Goal: Navigation & Orientation: Find specific page/section

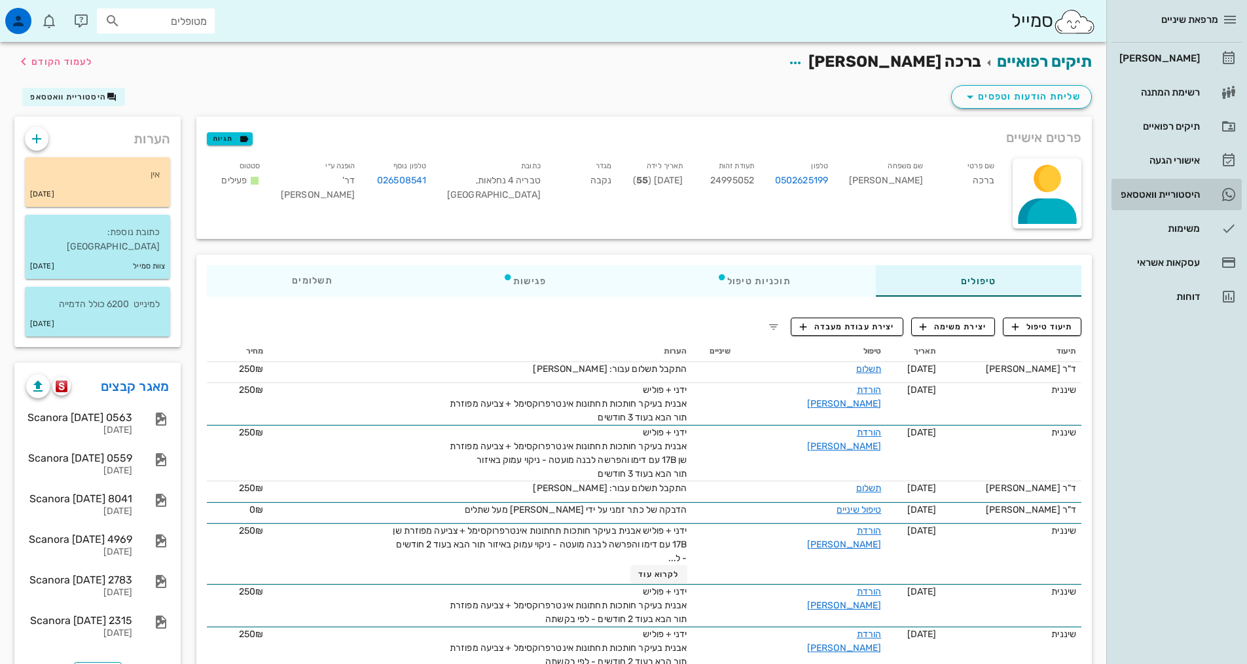
click at [1146, 203] on div "היסטוריית וואטסאפ" at bounding box center [1157, 194] width 83 height 21
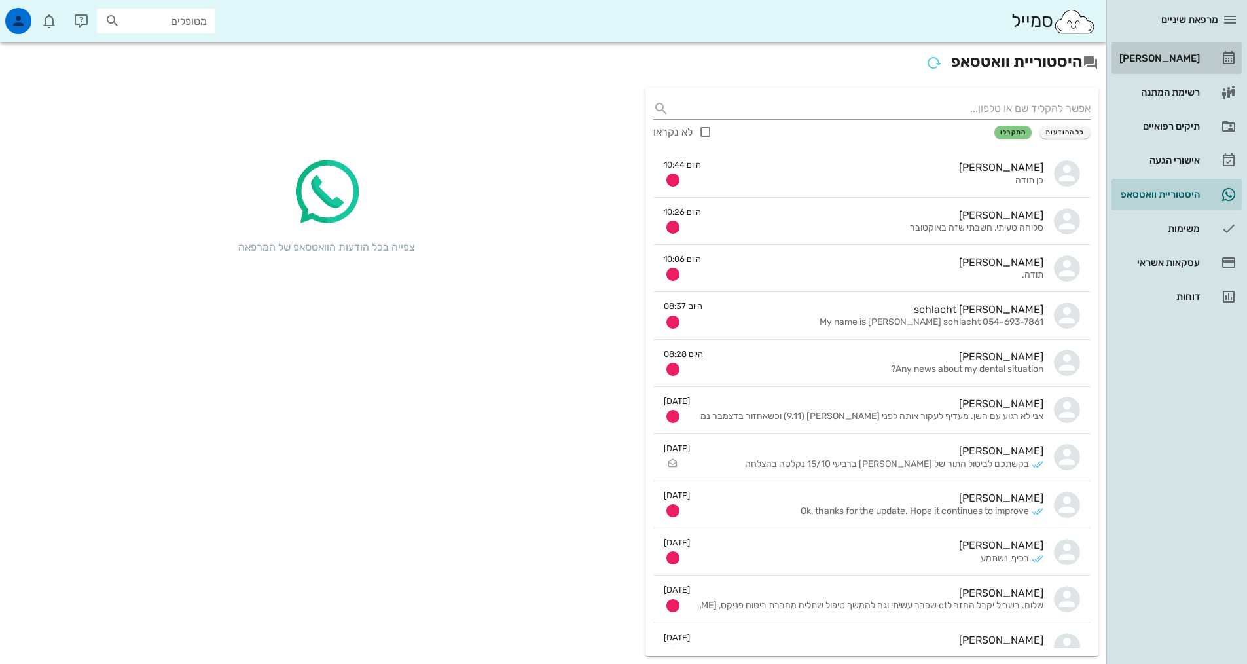
click at [1192, 55] on div "[PERSON_NAME]" at bounding box center [1157, 58] width 83 height 10
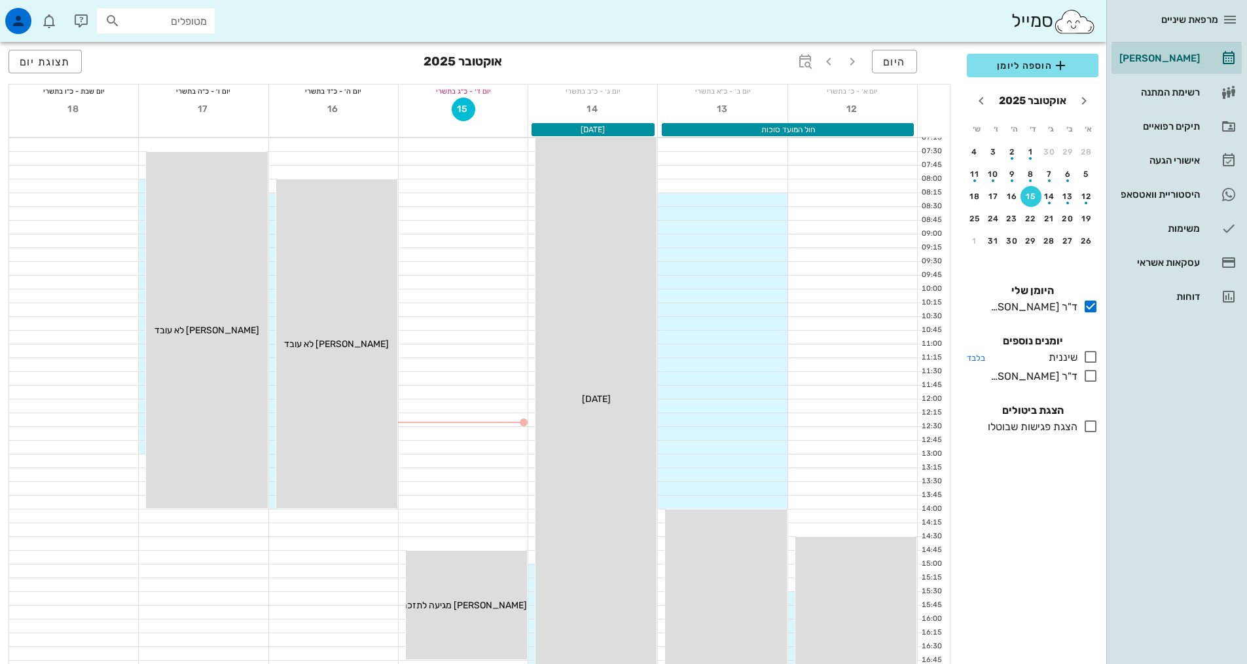
click at [1090, 359] on icon at bounding box center [1090, 357] width 16 height 16
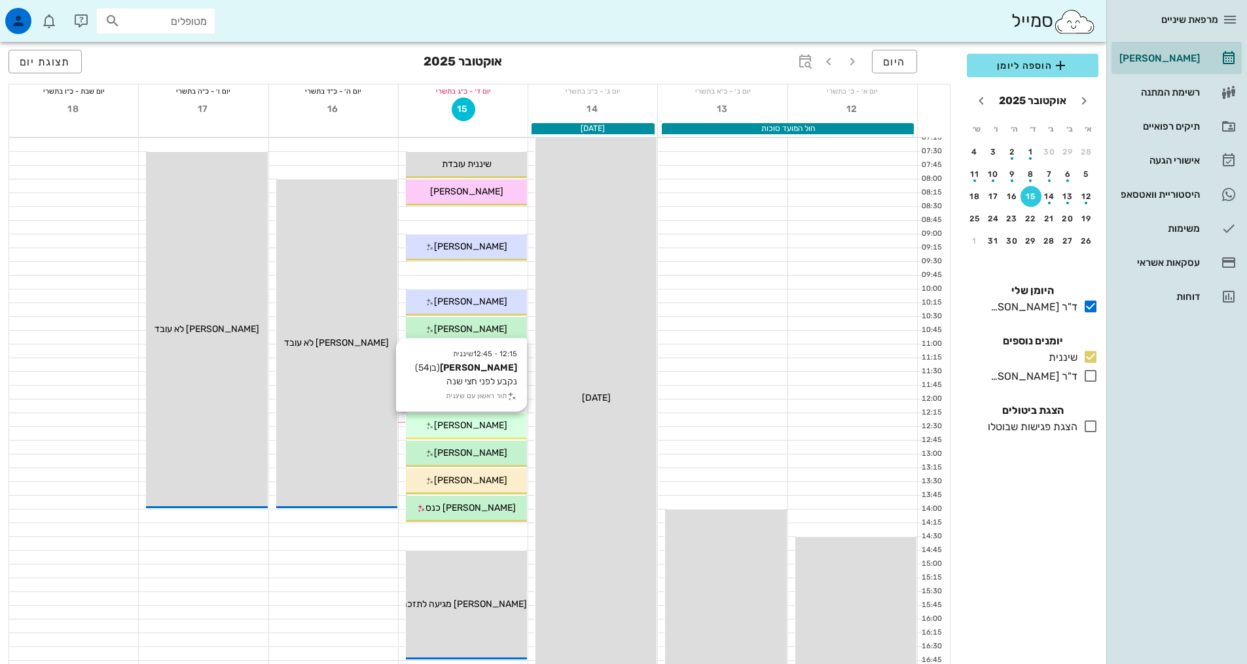
click at [470, 425] on span "[PERSON_NAME]" at bounding box center [470, 424] width 73 height 11
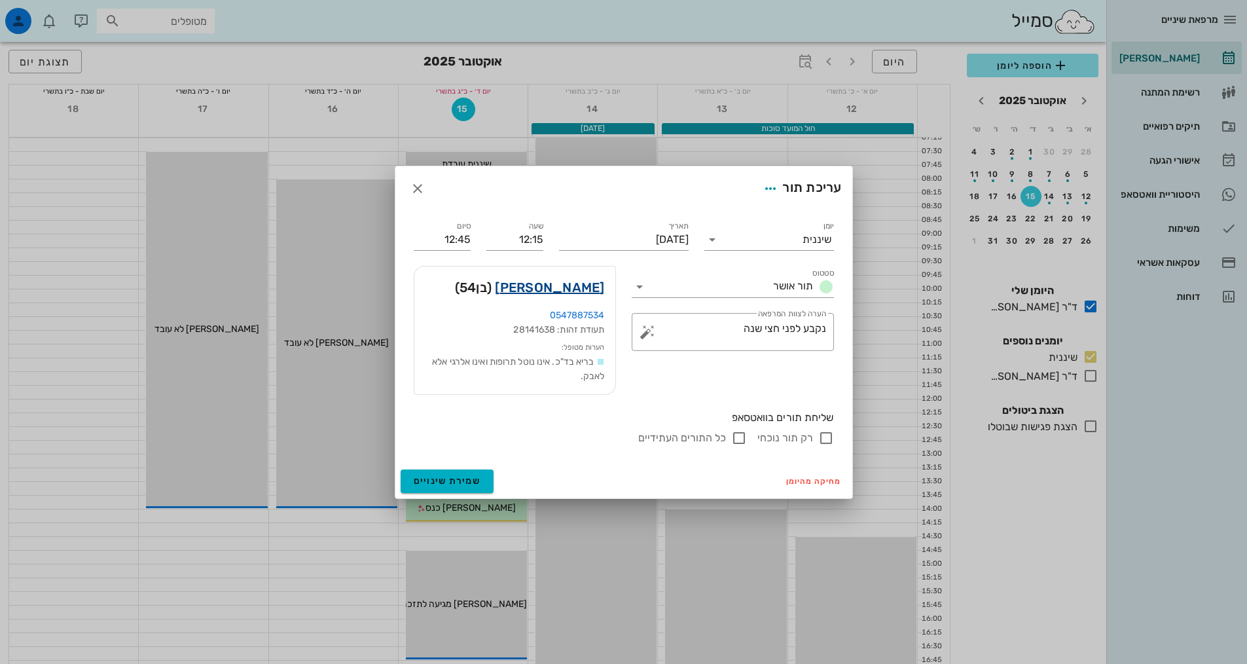
click at [586, 286] on link "[PERSON_NAME]" at bounding box center [549, 287] width 109 height 21
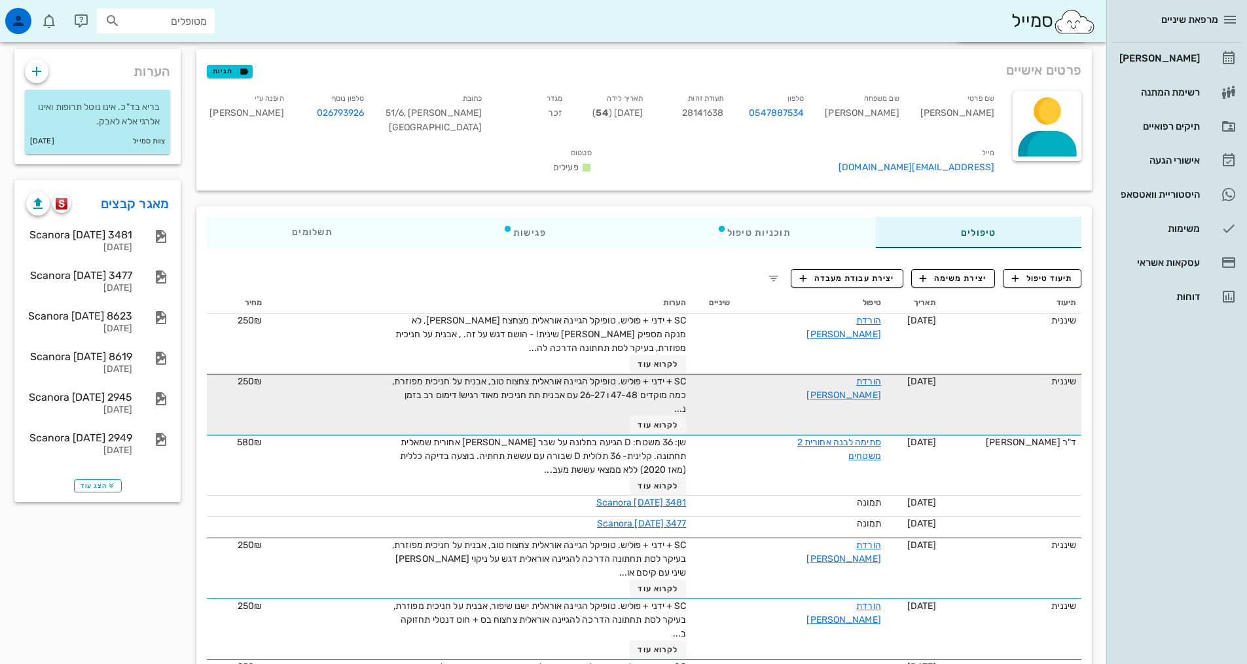
scroll to position [131, 0]
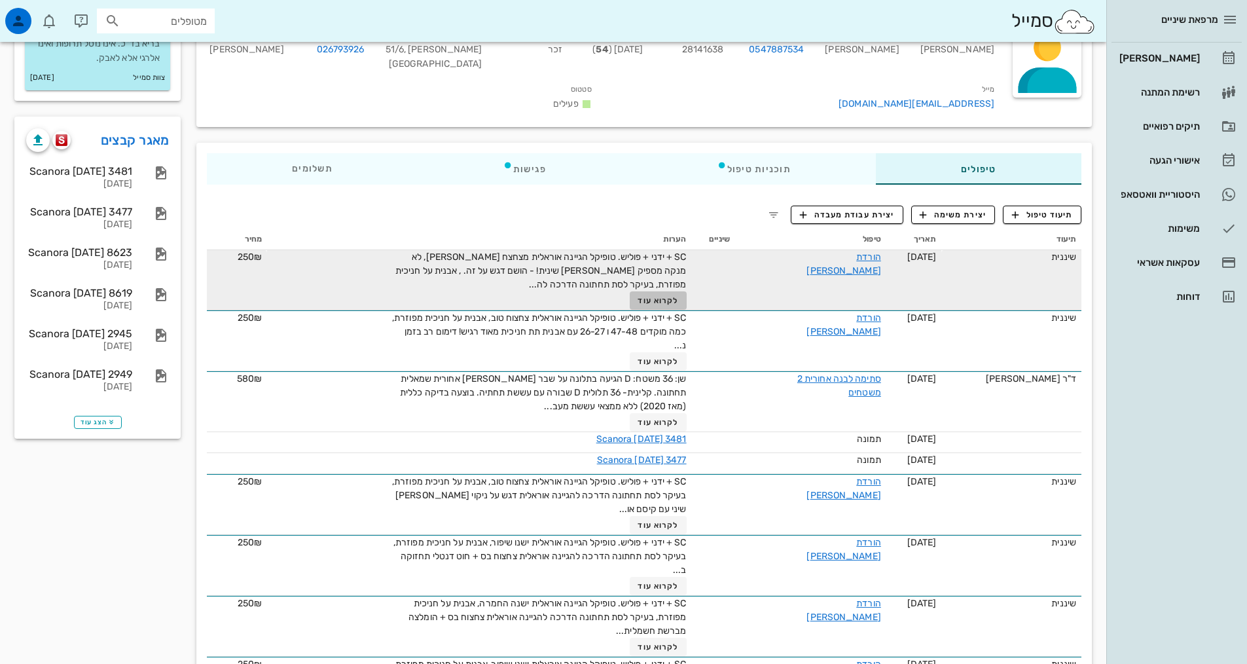
click at [651, 296] on span "לקרוא עוד" at bounding box center [657, 300] width 41 height 9
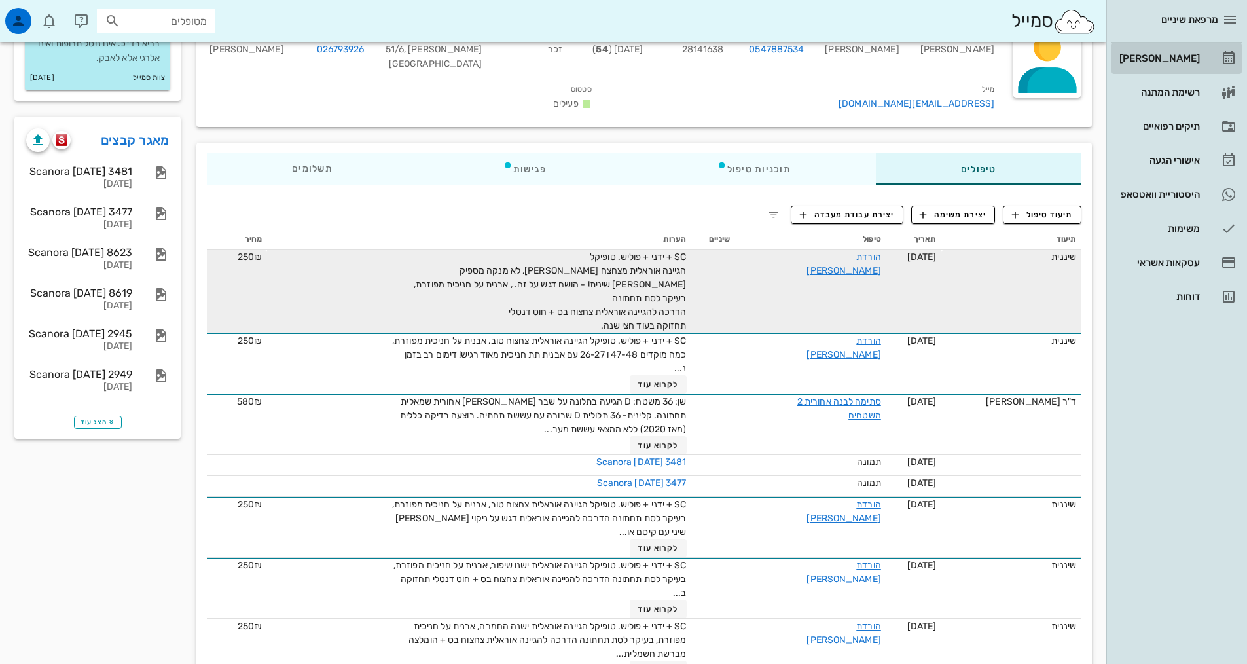
click at [1174, 49] on div "[PERSON_NAME]" at bounding box center [1157, 58] width 83 height 21
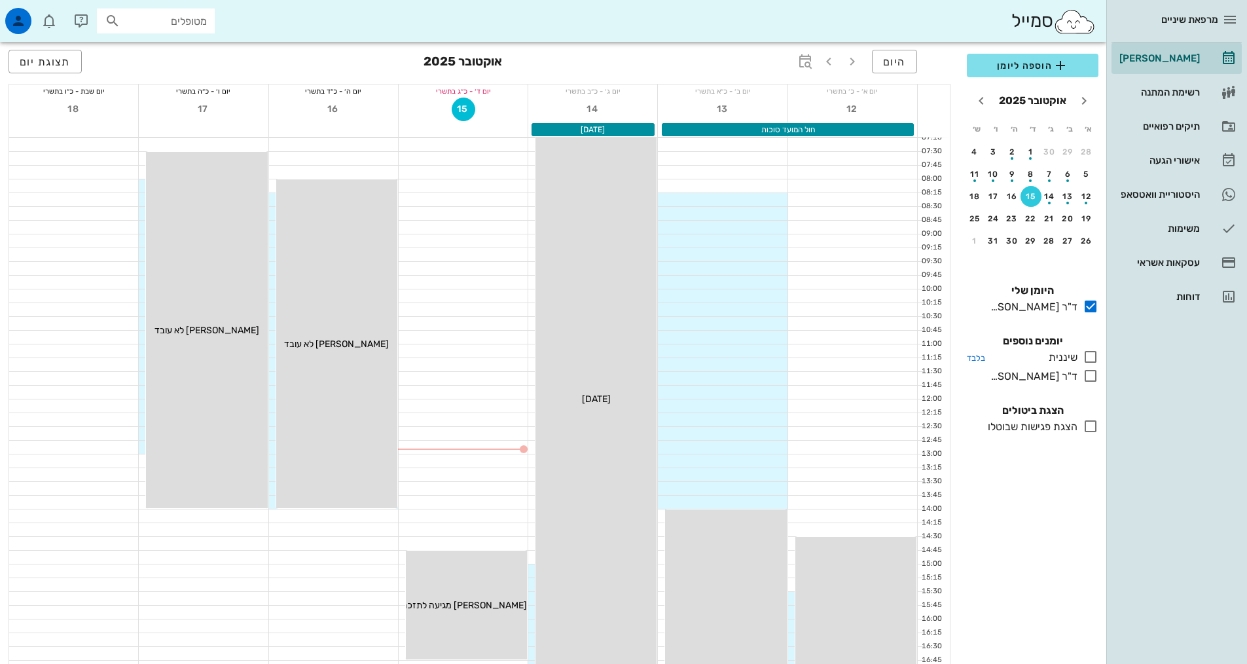
click at [1094, 351] on icon at bounding box center [1090, 357] width 16 height 16
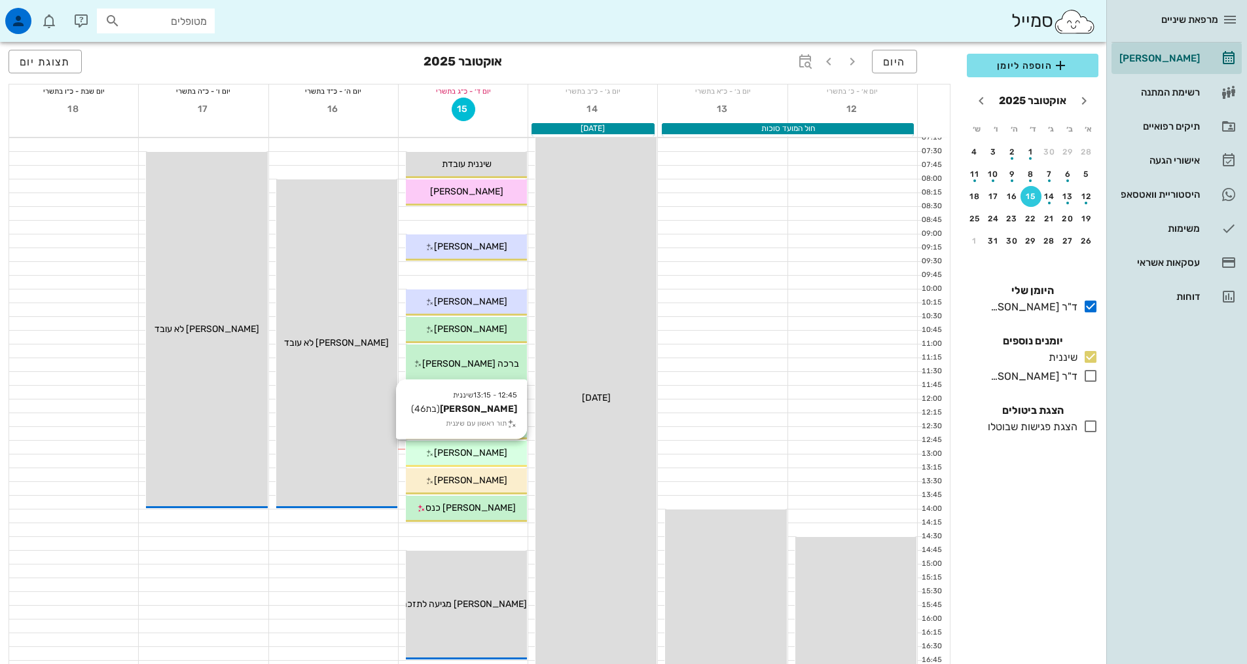
click at [510, 454] on div "[PERSON_NAME]" at bounding box center [466, 453] width 121 height 14
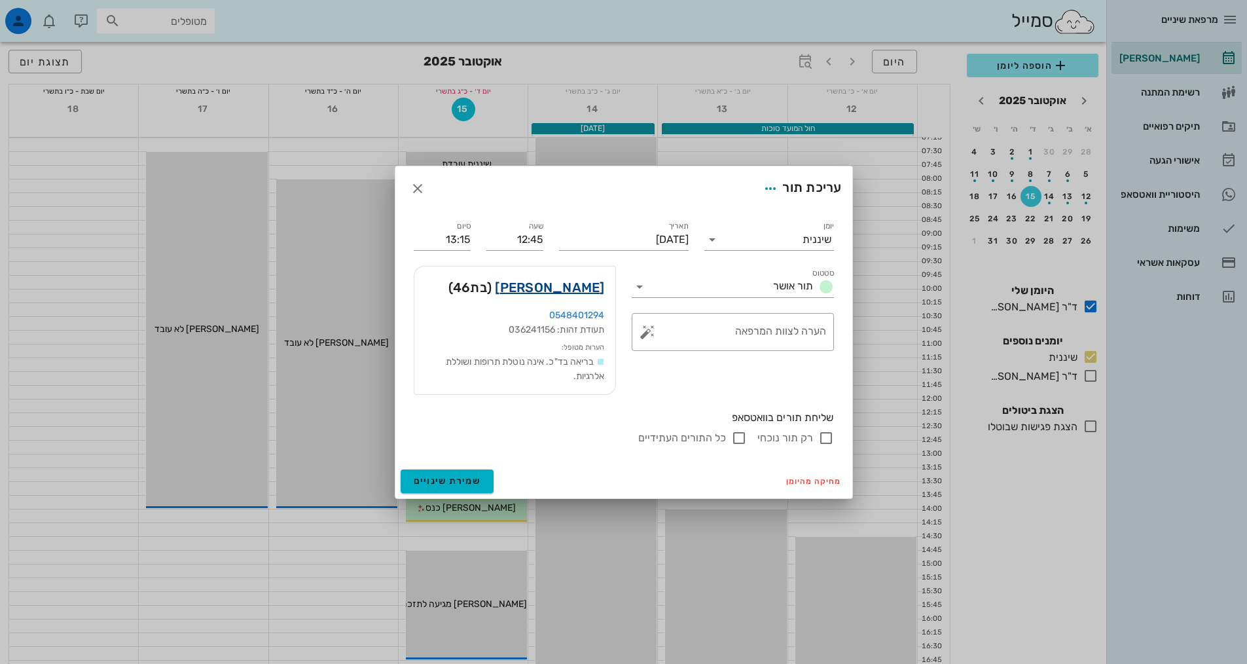
click at [573, 293] on link "[PERSON_NAME]" at bounding box center [549, 287] width 109 height 21
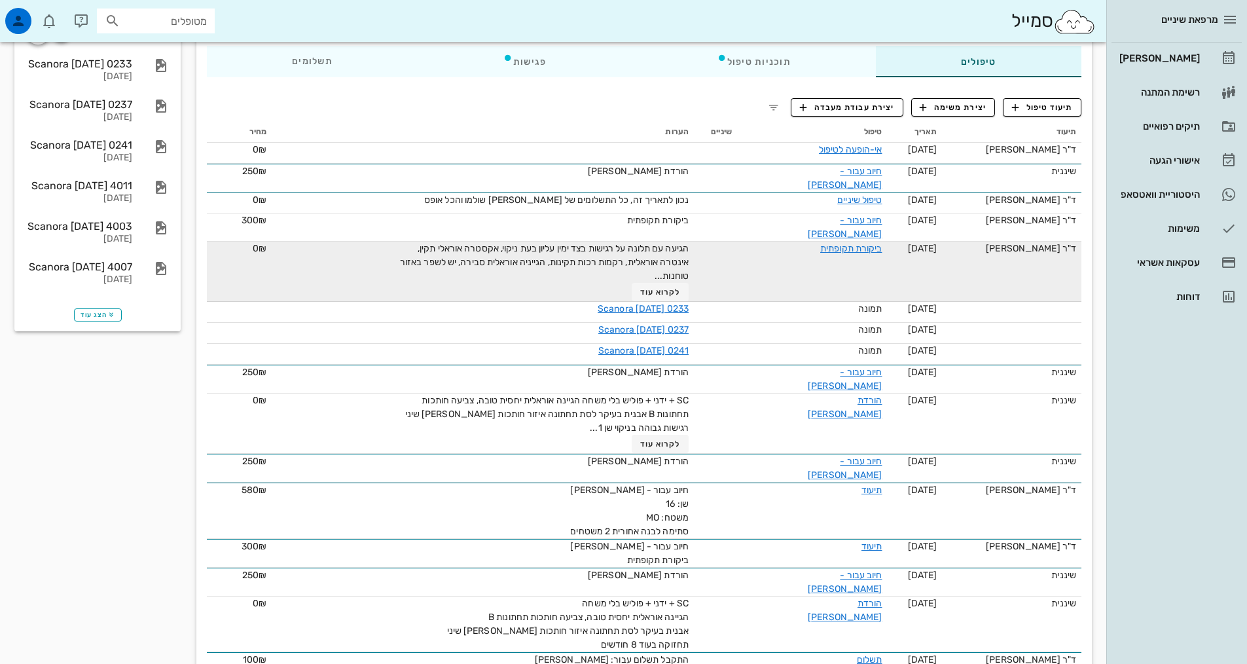
scroll to position [262, 0]
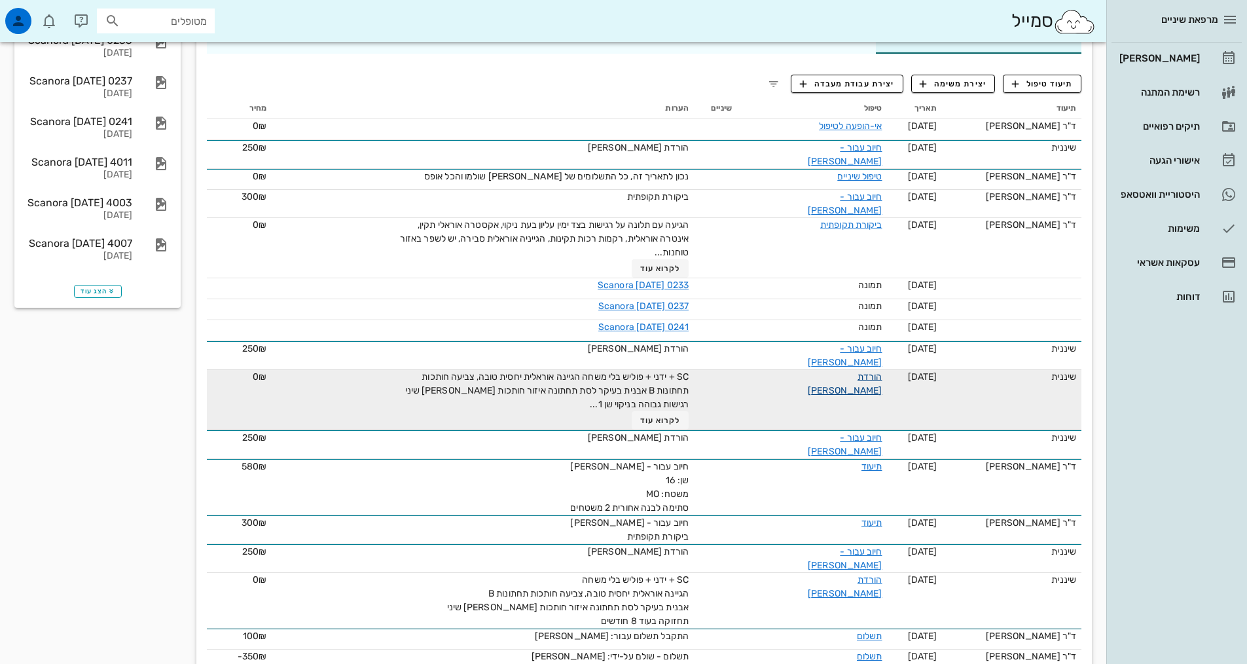
click at [855, 371] on link "הורדת [PERSON_NAME]" at bounding box center [845, 383] width 74 height 25
